Goal: Check status: Check status

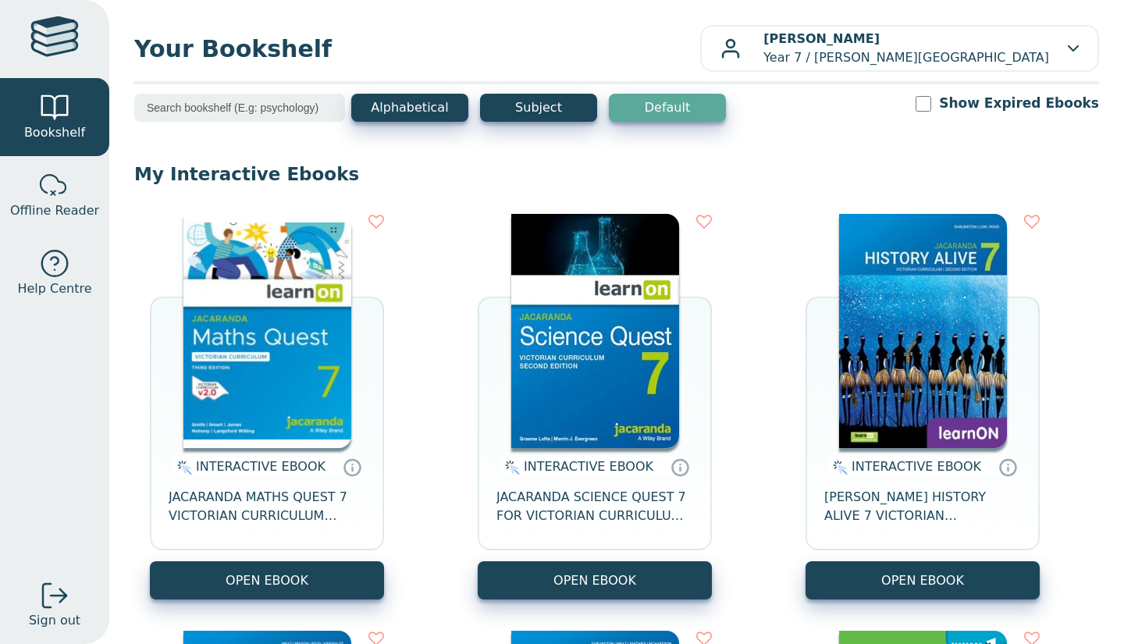
click at [301, 47] on span "Your Bookshelf" at bounding box center [417, 48] width 566 height 35
click at [340, 43] on span "Your Bookshelf" at bounding box center [417, 48] width 566 height 35
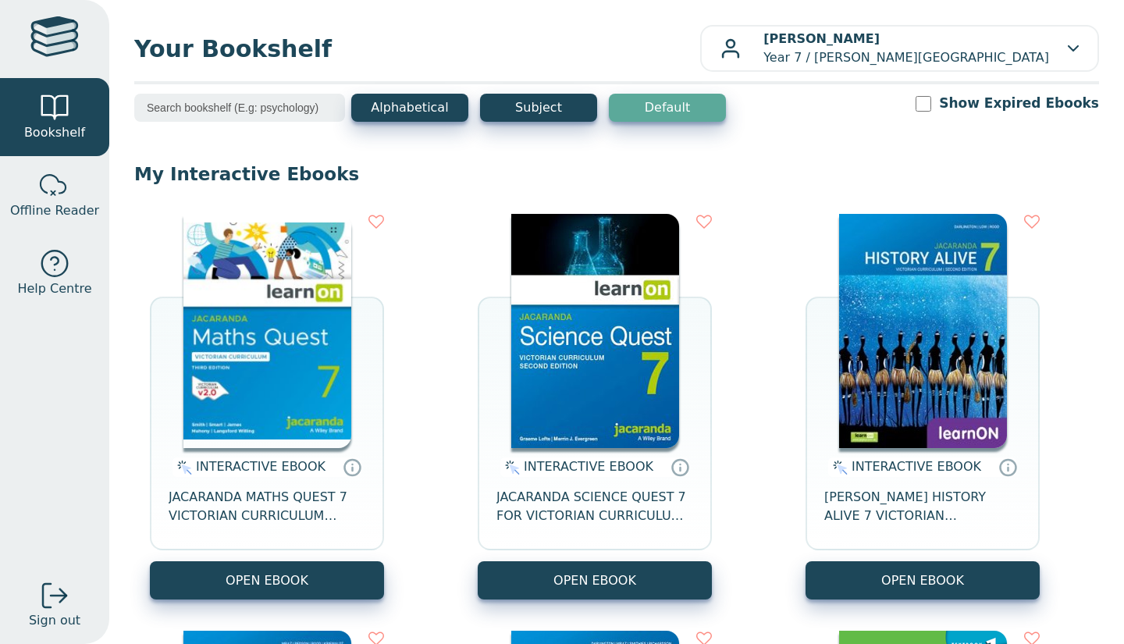
click at [340, 43] on span "Your Bookshelf" at bounding box center [417, 48] width 566 height 35
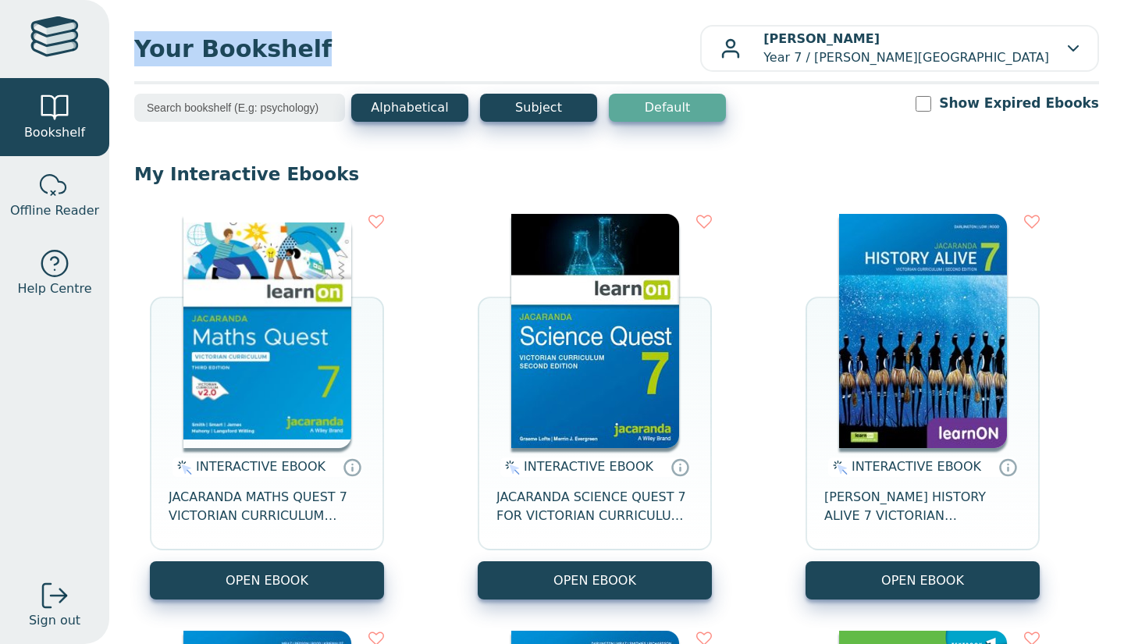
click at [307, 44] on span "Your Bookshelf" at bounding box center [417, 48] width 566 height 35
click at [256, 23] on div "Your Bookshelf [PERSON_NAME] Year 7 / [PERSON_NAME][GEOGRAPHIC_DATA][DEMOGRAPHI…" at bounding box center [616, 322] width 1015 height 644
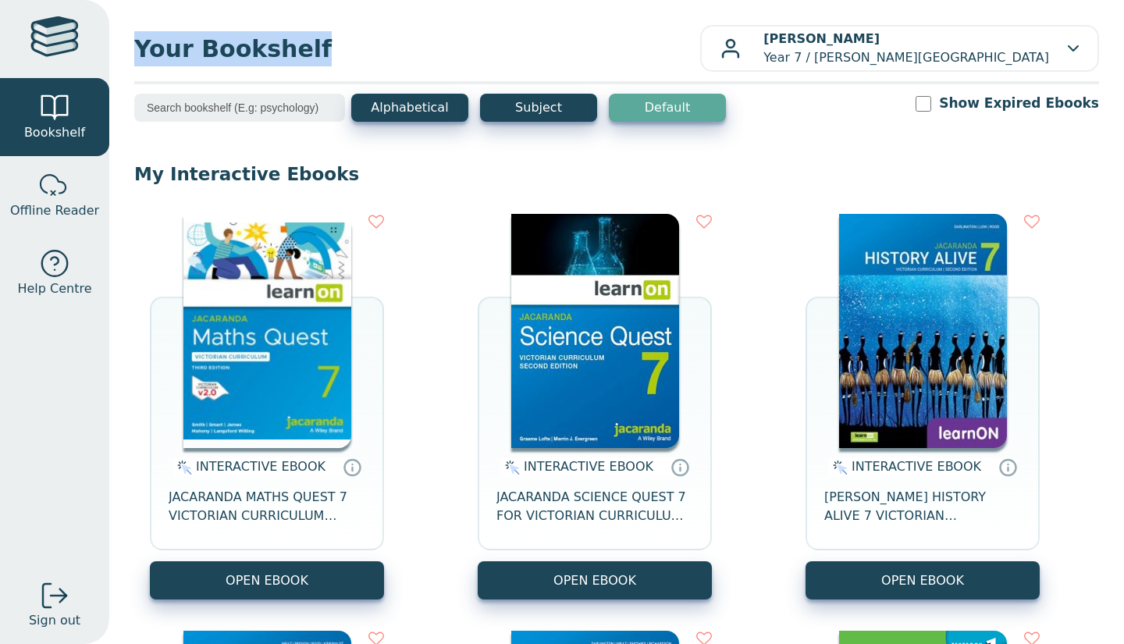
click at [256, 23] on div "Your Bookshelf [PERSON_NAME] Year 7 / [PERSON_NAME][GEOGRAPHIC_DATA][DEMOGRAPHI…" at bounding box center [616, 322] width 1015 height 644
click at [274, 32] on span "Your Bookshelf" at bounding box center [417, 48] width 566 height 35
click at [611, 52] on span "Your Bookshelf" at bounding box center [417, 48] width 566 height 35
